Goal: Task Accomplishment & Management: Manage account settings

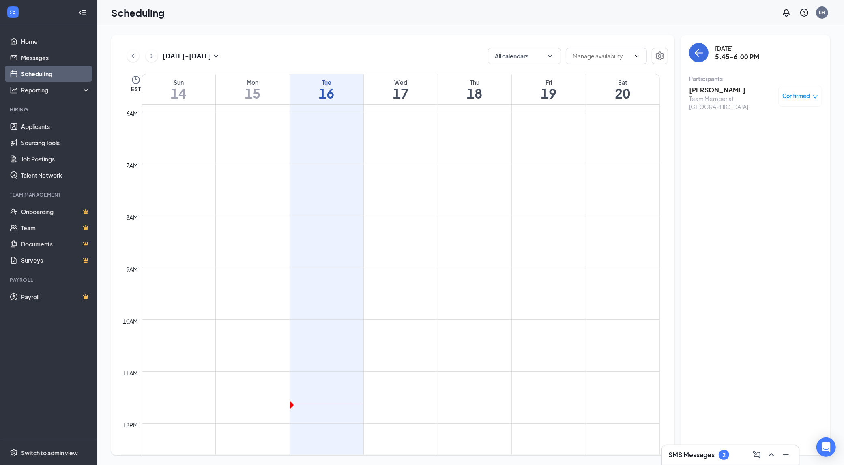
scroll to position [609, 0]
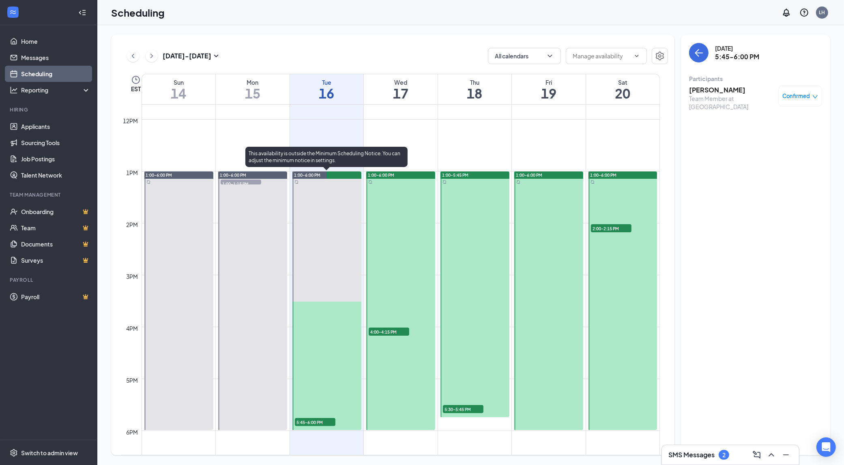
click at [340, 174] on div "1:00-6:00 PM" at bounding box center [327, 175] width 69 height 7
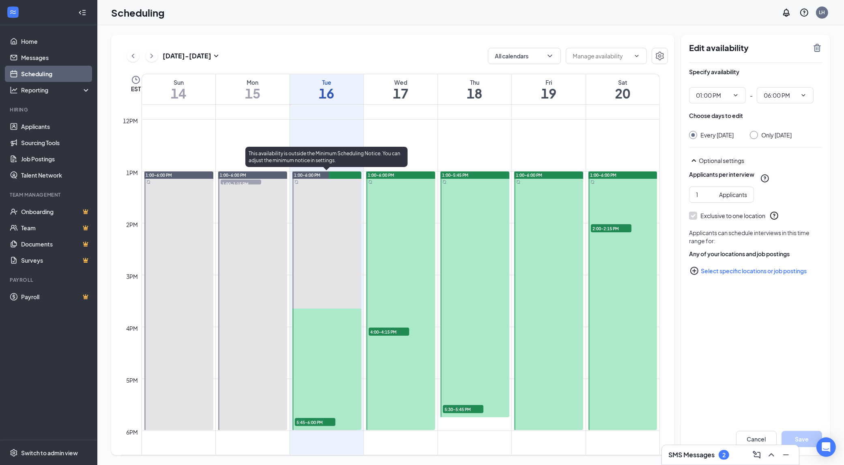
click at [310, 173] on span "1:00-6:00 PM" at bounding box center [307, 175] width 26 height 6
click at [349, 173] on div "1:00-6:00 PM" at bounding box center [327, 175] width 69 height 7
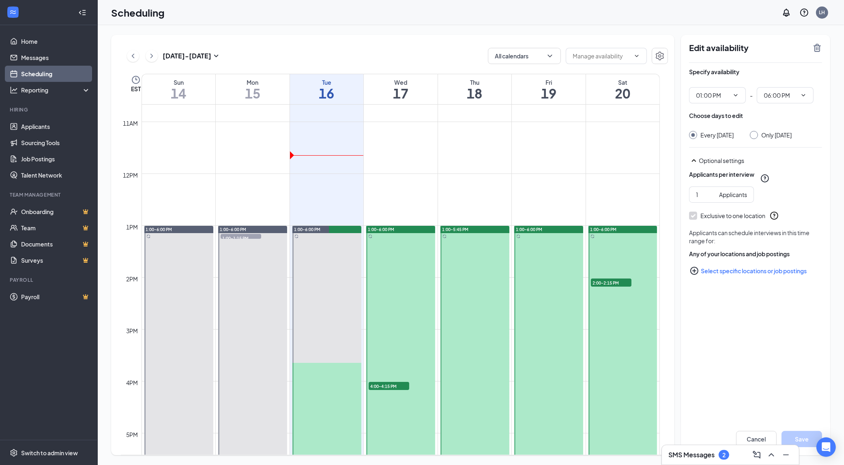
scroll to position [601, 0]
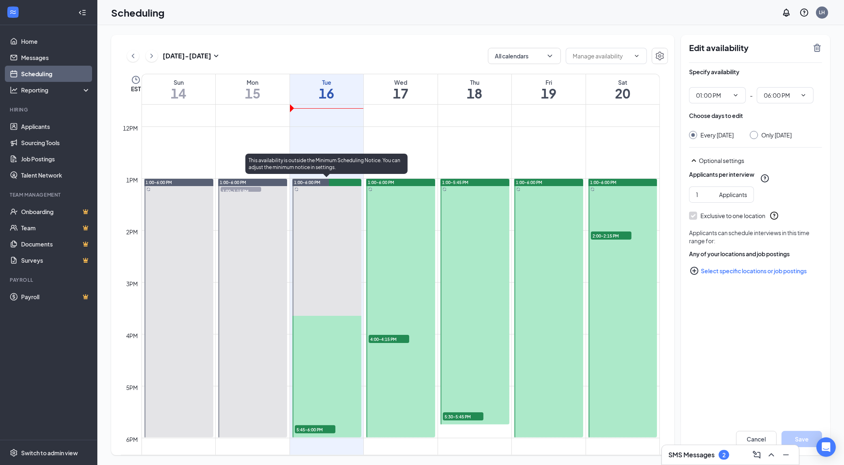
click at [337, 180] on div "1:00-6:00 PM" at bounding box center [327, 182] width 69 height 7
click at [317, 182] on span "1:00-6:00 PM" at bounding box center [307, 183] width 26 height 6
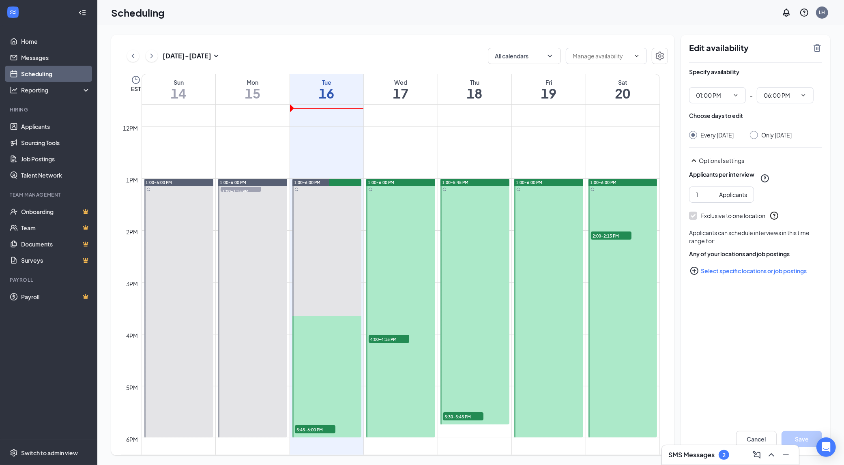
click at [309, 177] on td at bounding box center [401, 172] width 519 height 13
click at [309, 179] on div "1:00-6:00 PM 5:45-6:00 PM 1" at bounding box center [326, 308] width 71 height 259
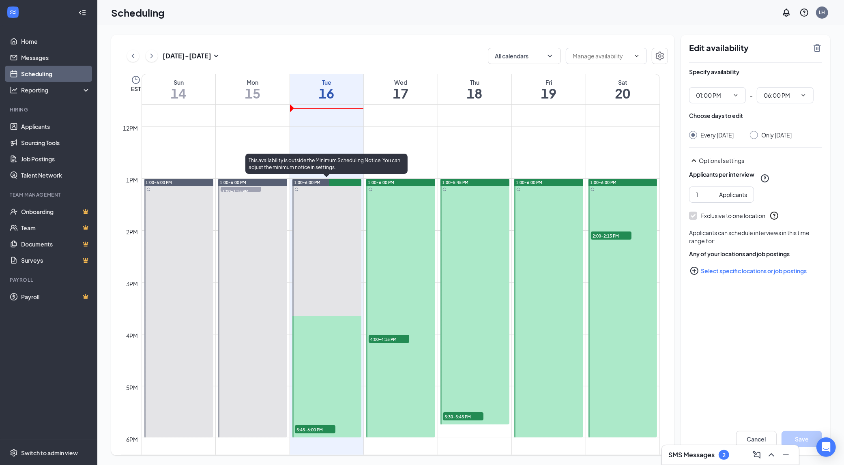
click at [327, 385] on div at bounding box center [327, 308] width 69 height 259
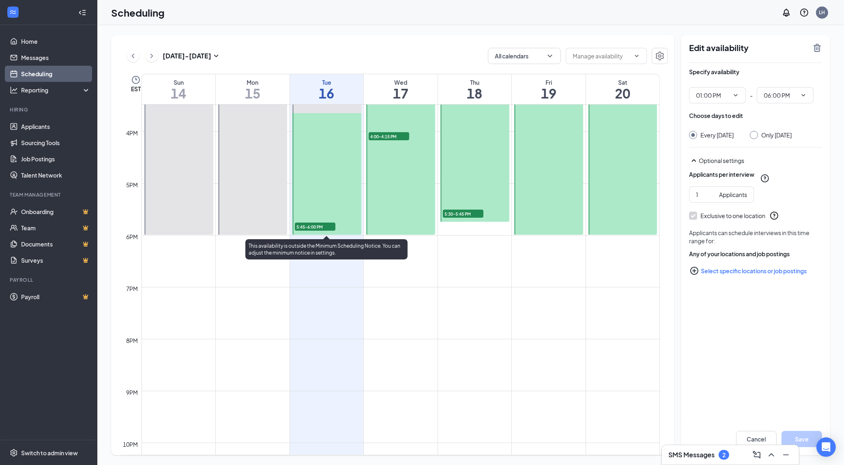
click at [322, 224] on span "5:45-6:00 PM" at bounding box center [315, 227] width 41 height 8
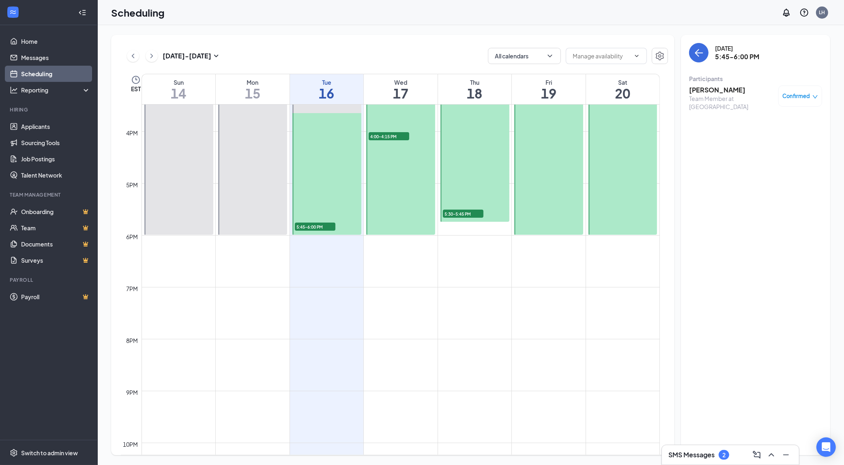
click at [713, 99] on div "Team Member at [GEOGRAPHIC_DATA]" at bounding box center [731, 103] width 85 height 16
click at [713, 91] on h3 "[PERSON_NAME]" at bounding box center [731, 90] width 85 height 9
